Goal: Information Seeking & Learning: Learn about a topic

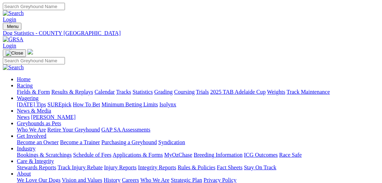
click at [40, 89] on link "Fields & Form" at bounding box center [33, 92] width 33 height 6
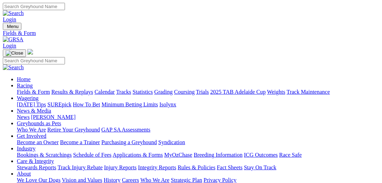
select select "QLD"
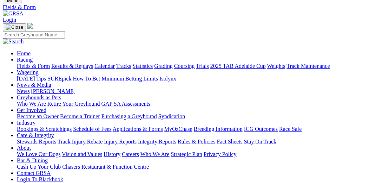
scroll to position [36, 0]
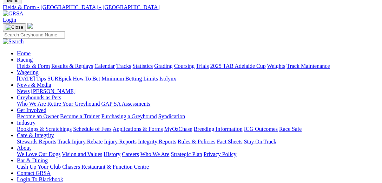
scroll to position [36, 0]
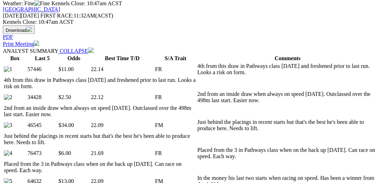
scroll to position [397, 0]
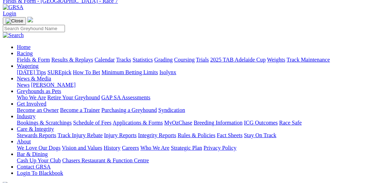
scroll to position [0, 0]
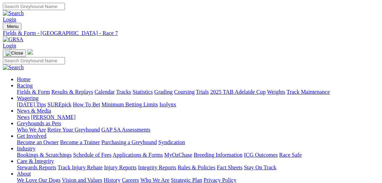
select select "VIC"
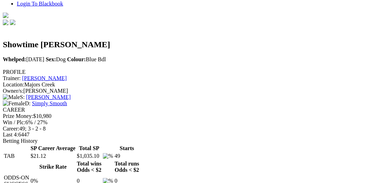
scroll to position [216, 0]
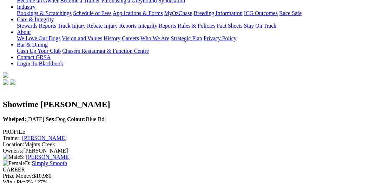
scroll to position [108, 0]
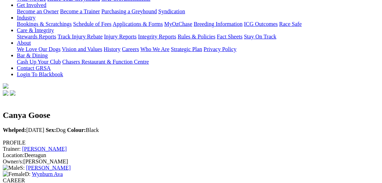
scroll to position [216, 0]
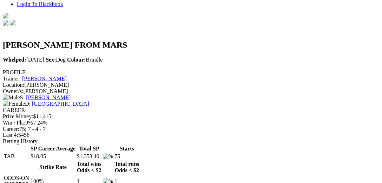
scroll to position [216, 0]
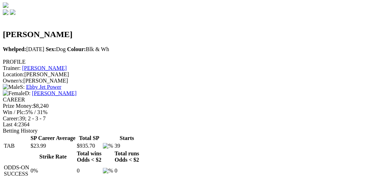
scroll to position [252, 0]
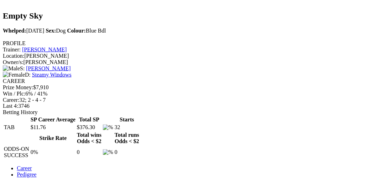
scroll to position [216, 0]
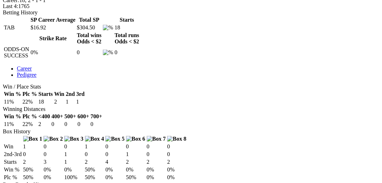
scroll to position [361, 0]
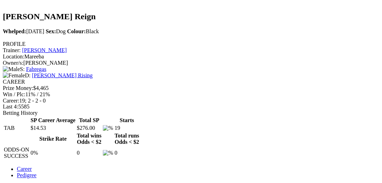
scroll to position [252, 0]
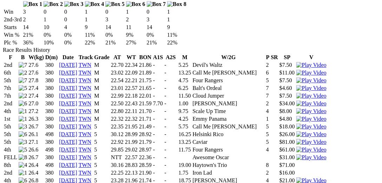
scroll to position [469, 0]
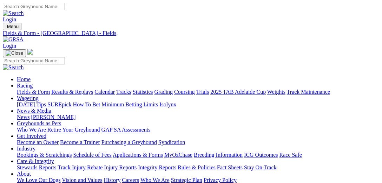
scroll to position [144, 0]
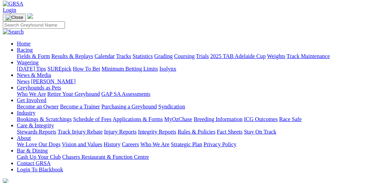
scroll to position [72, 0]
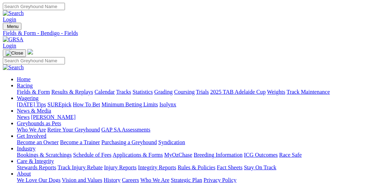
type input "Saturday, 4 Oct 2025"
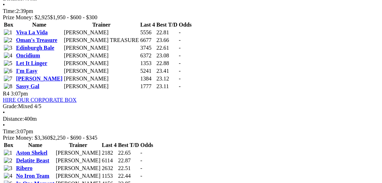
scroll to position [613, 0]
